Goal: Task Accomplishment & Management: Manage account settings

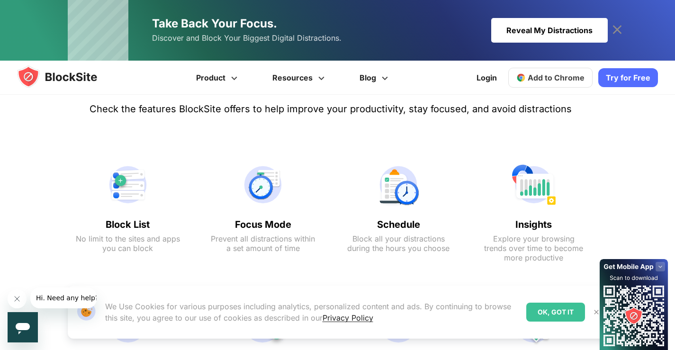
scroll to position [474, 0]
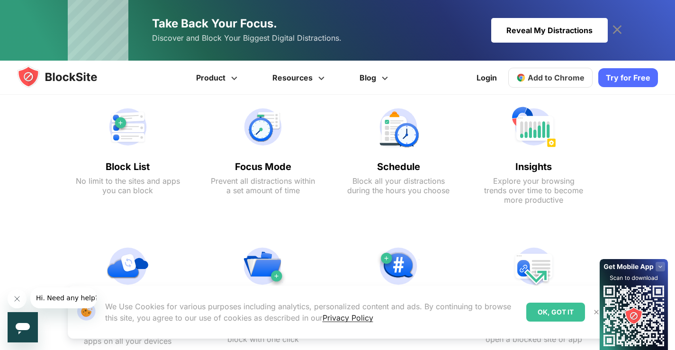
click at [138, 136] on img at bounding box center [128, 126] width 104 height 45
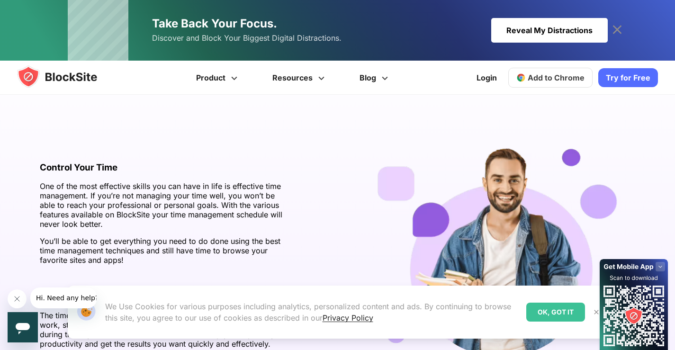
scroll to position [1327, 0]
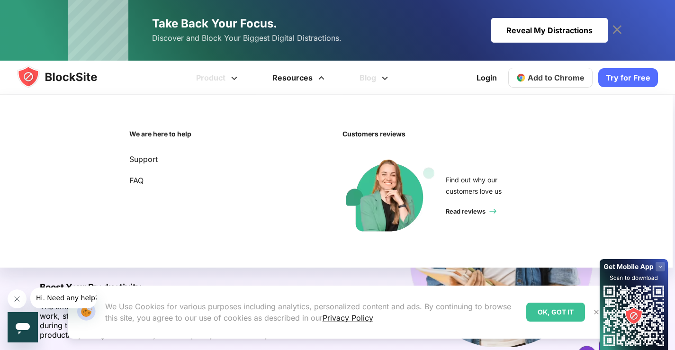
click at [319, 79] on span at bounding box center [322, 74] width 12 height 11
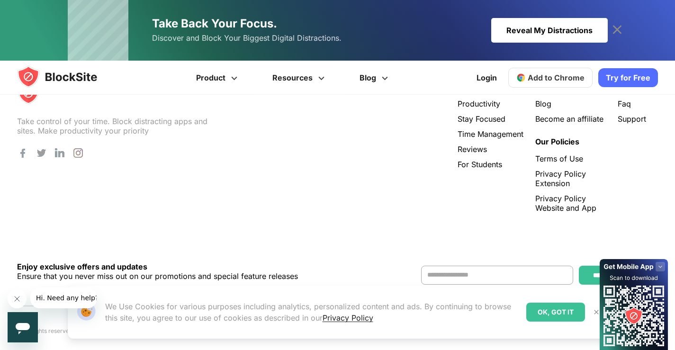
scroll to position [1990, 0]
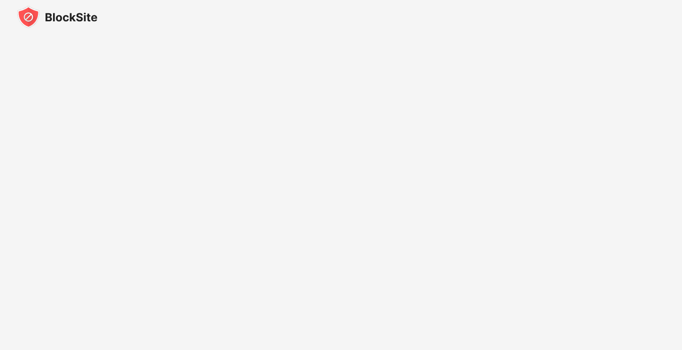
click at [44, 18] on img at bounding box center [57, 17] width 81 height 23
click at [38, 18] on img at bounding box center [57, 17] width 81 height 23
